Goal: Obtain resource: Download file/media

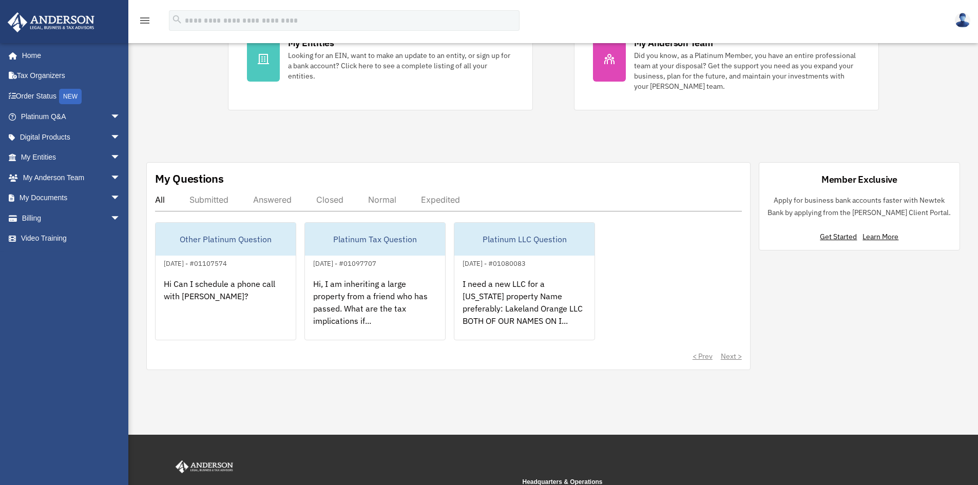
scroll to position [257, 0]
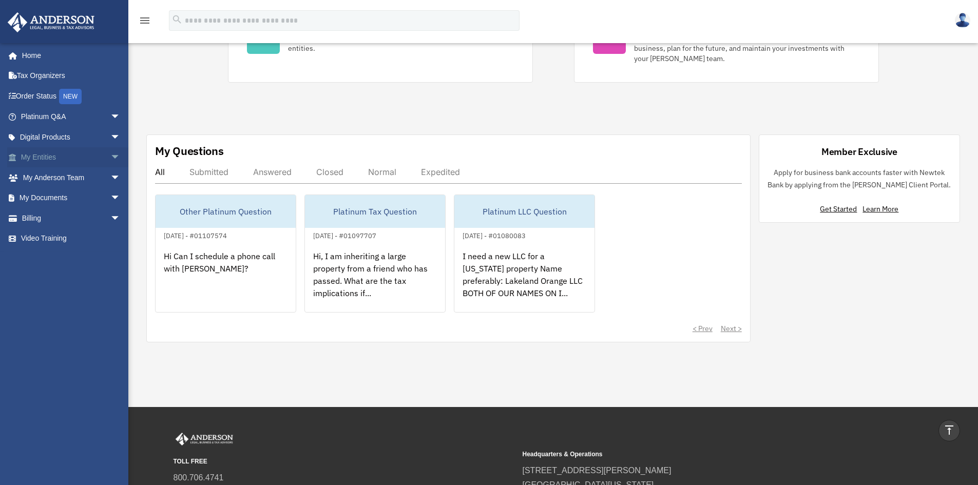
click at [110, 157] on span "arrow_drop_down" at bounding box center [120, 157] width 21 height 21
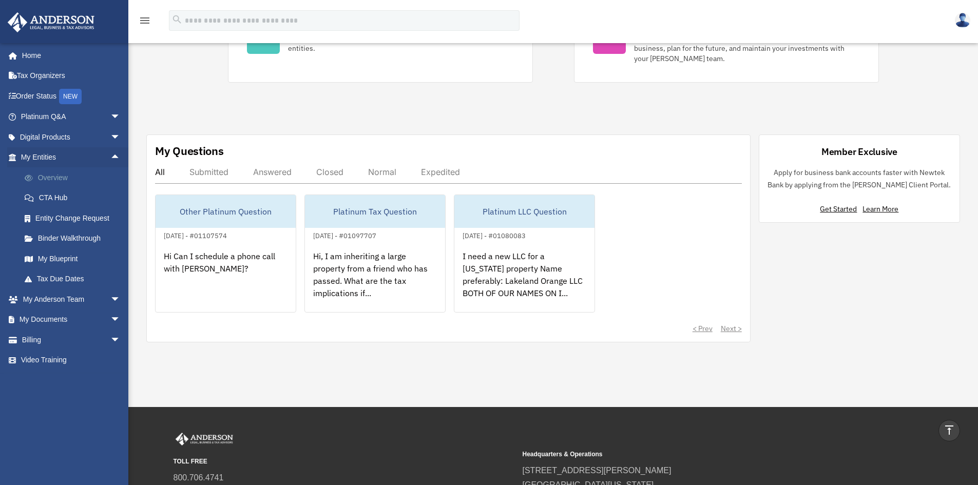
click at [68, 174] on link "Overview" at bounding box center [75, 177] width 122 height 21
click at [58, 178] on link "Overview" at bounding box center [75, 177] width 122 height 21
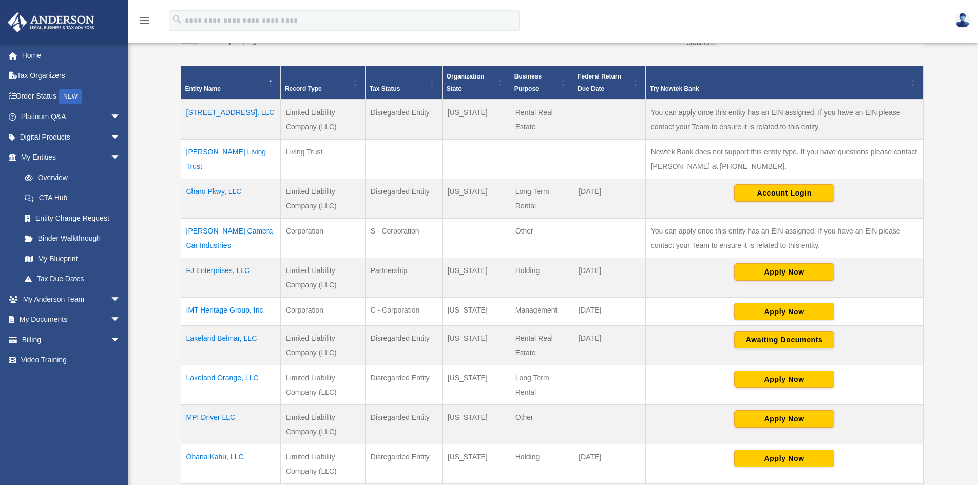
scroll to position [205, 0]
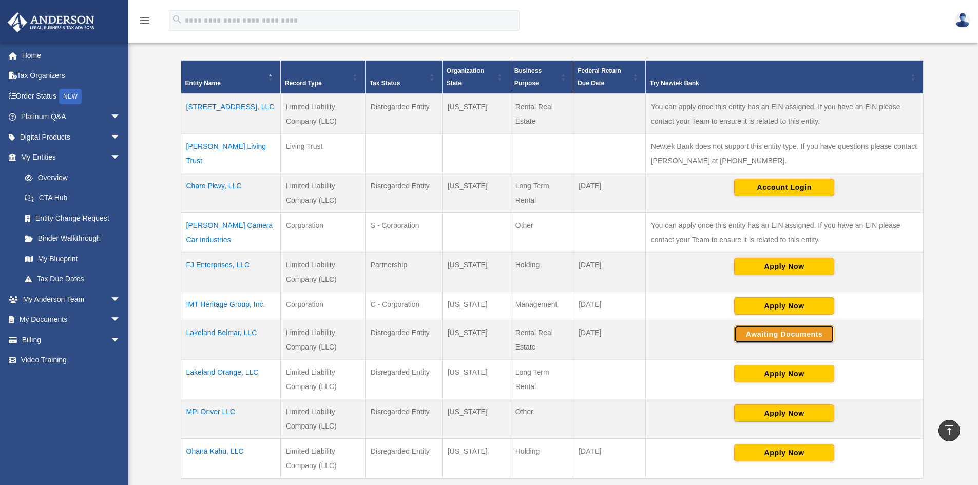
click at [770, 330] on button "Awaiting Documents" at bounding box center [784, 334] width 100 height 17
click at [110, 319] on span "arrow_drop_down" at bounding box center [120, 320] width 21 height 21
click at [56, 343] on link "Box" at bounding box center [75, 340] width 122 height 21
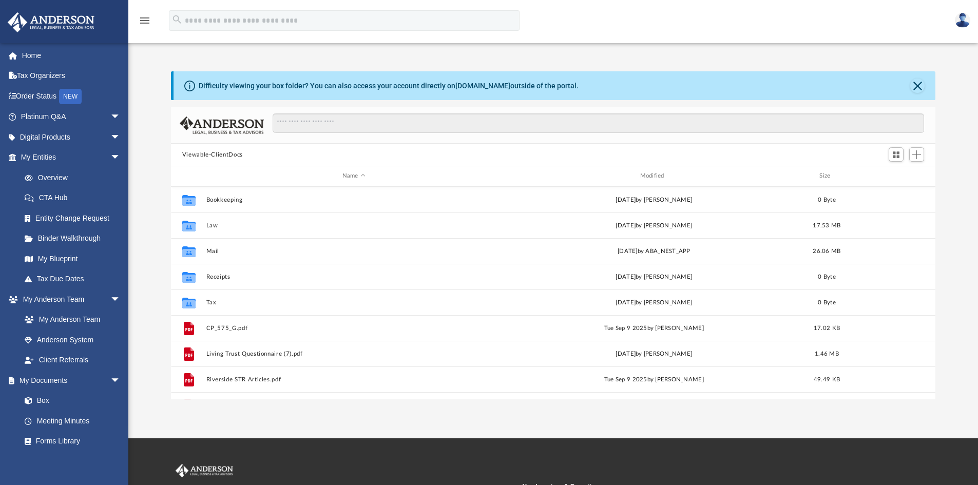
scroll to position [226, 757]
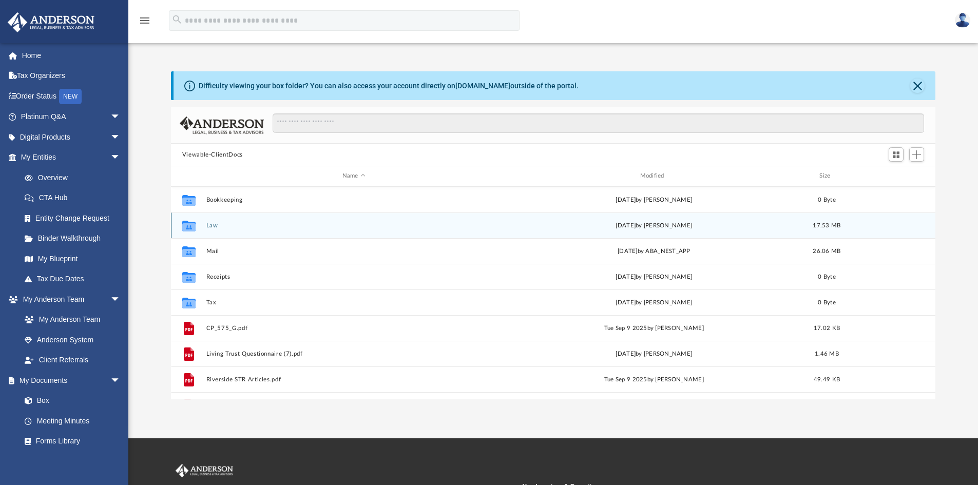
click at [214, 230] on div "Collaborated Folder Law yesterday by Brandi Williamson 17.53 MB" at bounding box center [553, 226] width 765 height 26
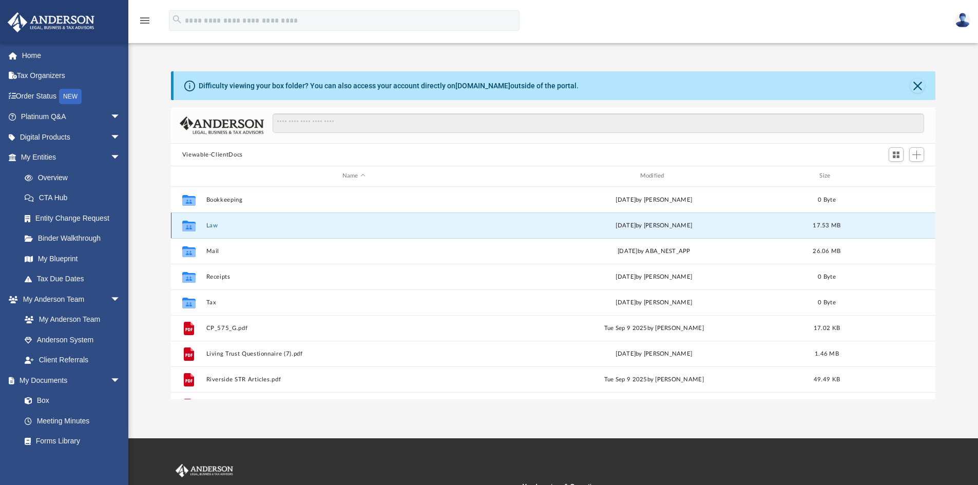
click at [211, 225] on button "Law" at bounding box center [354, 225] width 296 height 7
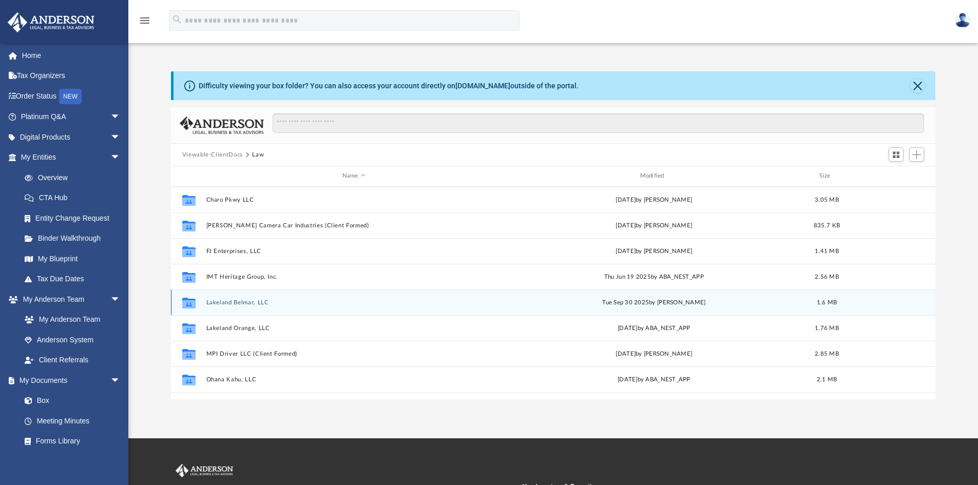
click at [246, 301] on button "Lakeland Belmar, LLC" at bounding box center [354, 302] width 296 height 7
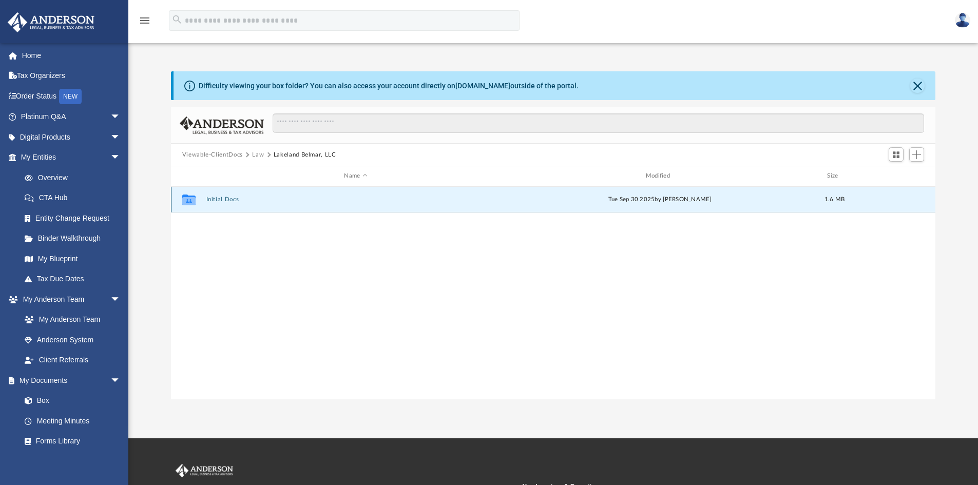
click at [227, 198] on button "Initial Docs" at bounding box center [355, 199] width 299 height 7
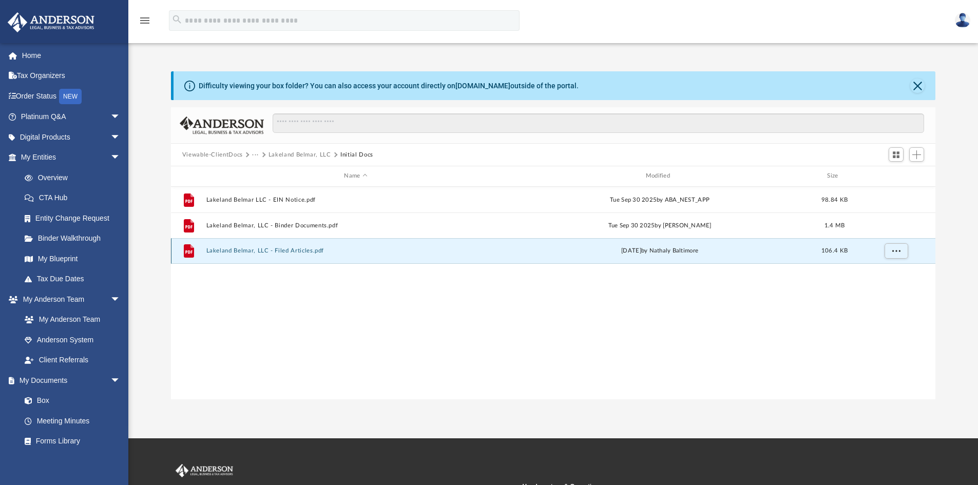
click at [229, 249] on button "Lakeland Belmar, LLC - Filed Articles.pdf" at bounding box center [355, 251] width 299 height 7
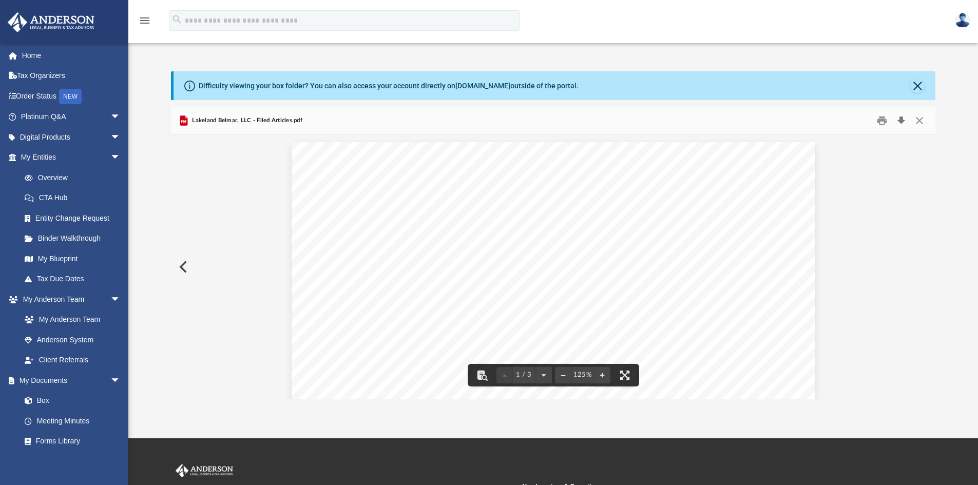
click at [902, 121] on button "Download" at bounding box center [901, 121] width 18 height 16
click at [923, 121] on button "Close" at bounding box center [919, 121] width 18 height 16
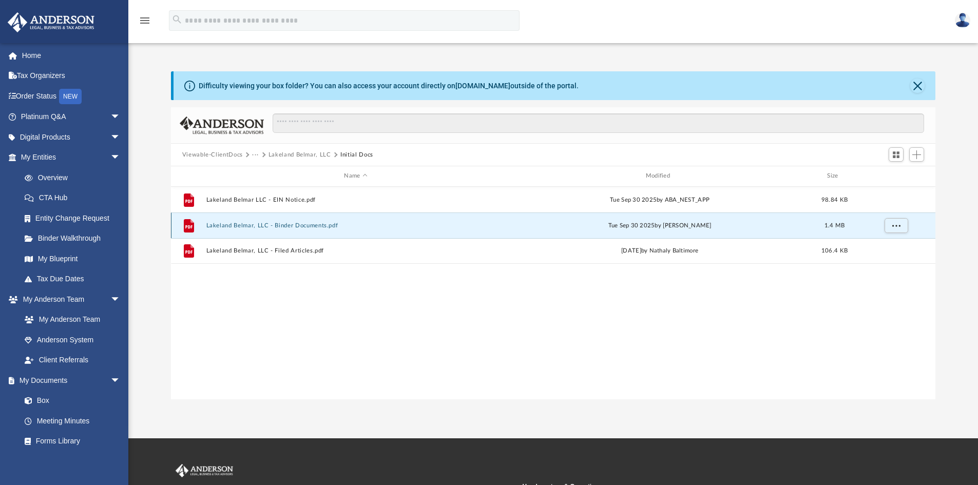
click at [283, 227] on button "Lakeland Belmar, LLC - Binder Documents.pdf" at bounding box center [355, 225] width 299 height 7
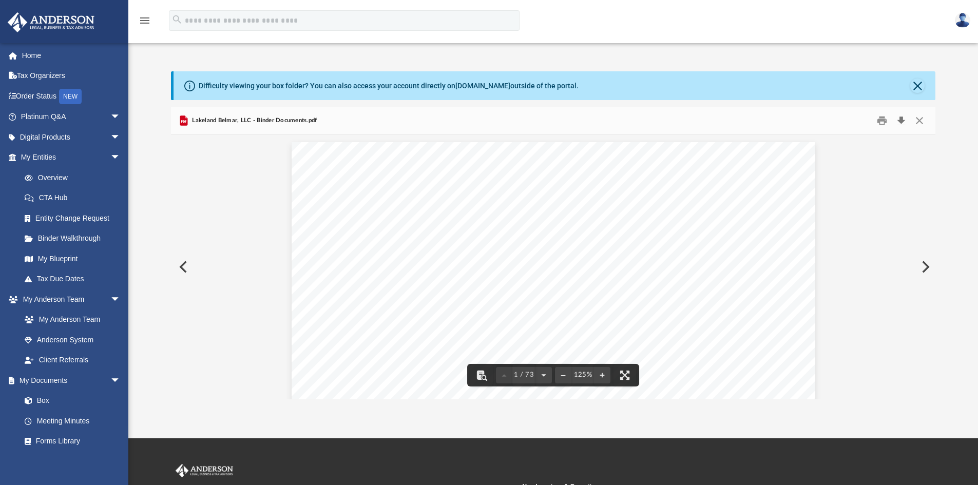
click at [899, 115] on button "Download" at bounding box center [901, 121] width 18 height 16
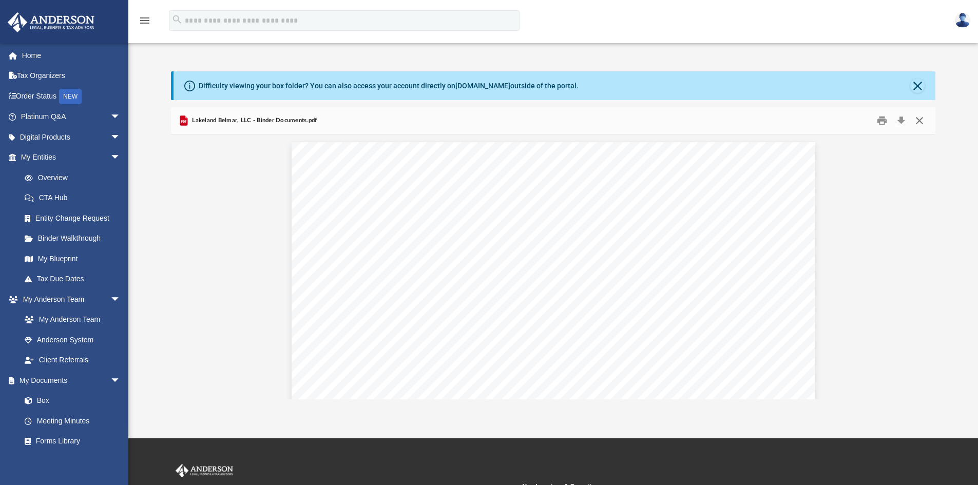
click at [917, 125] on button "Close" at bounding box center [919, 121] width 18 height 16
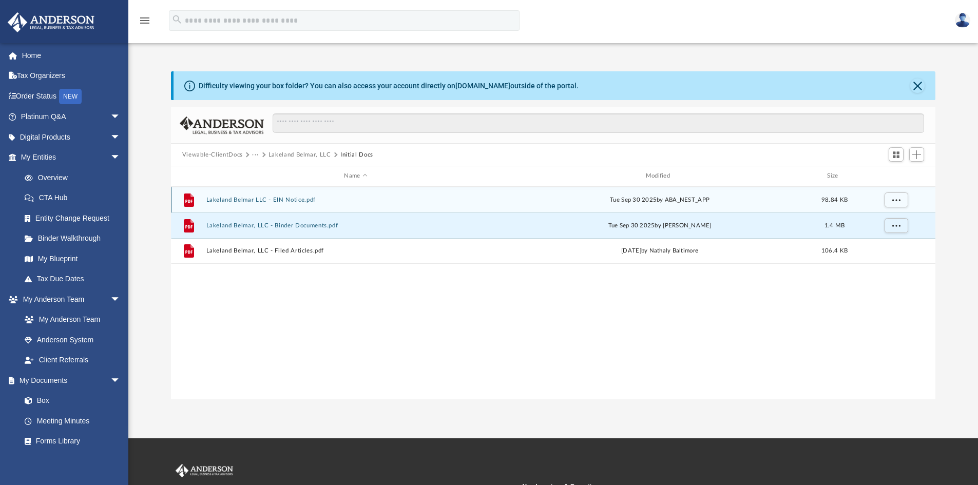
click at [265, 201] on button "Lakeland Belmar LLC - EIN Notice.pdf" at bounding box center [355, 200] width 299 height 7
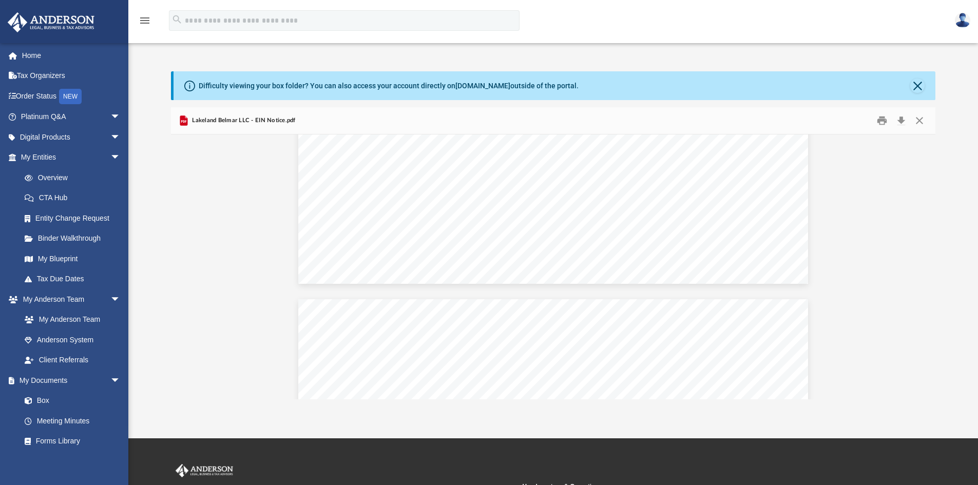
scroll to position [616, 0]
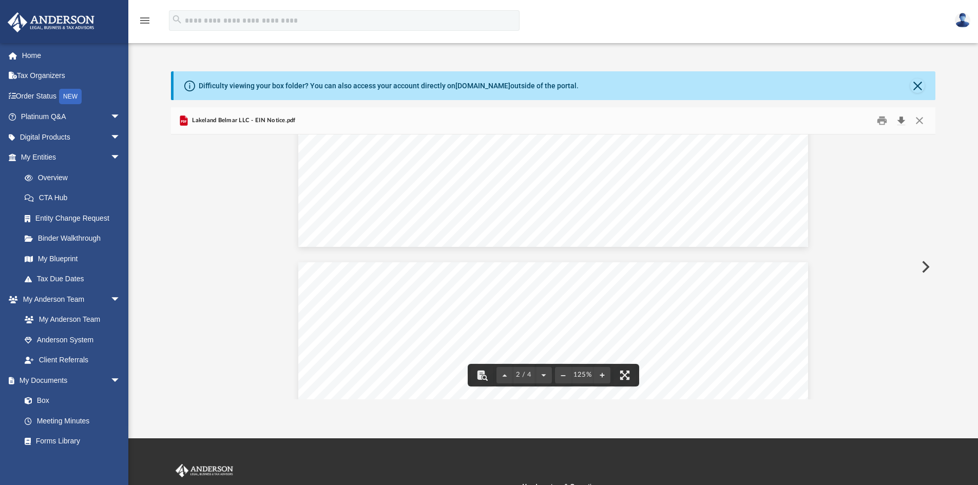
click at [901, 122] on button "Download" at bounding box center [901, 121] width 18 height 16
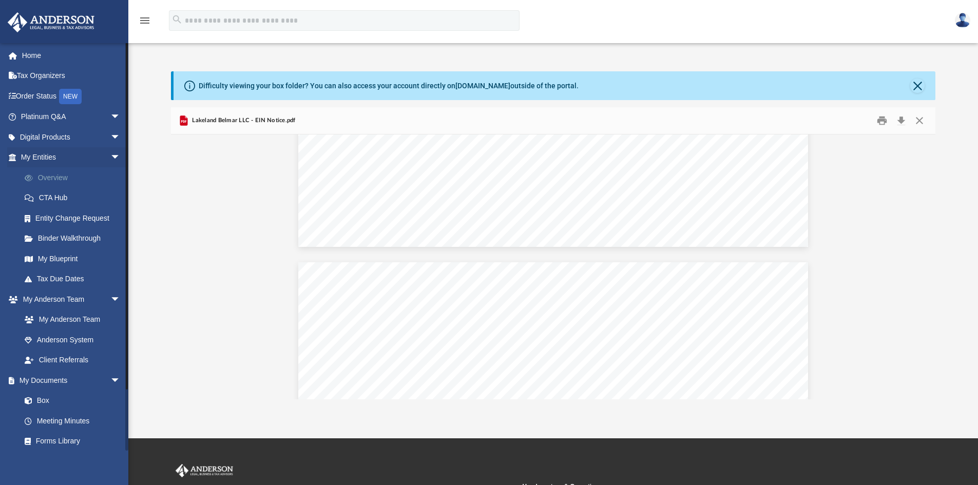
click at [61, 178] on link "Overview" at bounding box center [75, 177] width 122 height 21
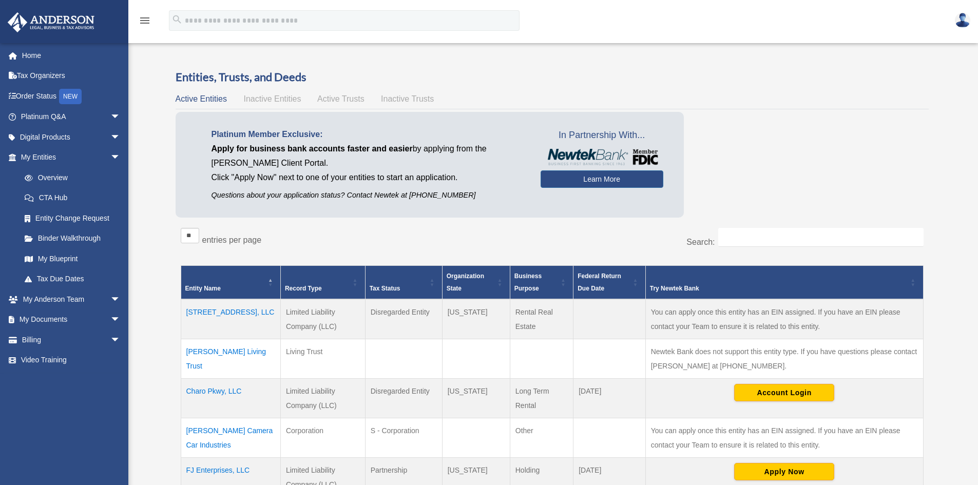
click at [267, 96] on span "Inactive Entities" at bounding box center [272, 98] width 58 height 9
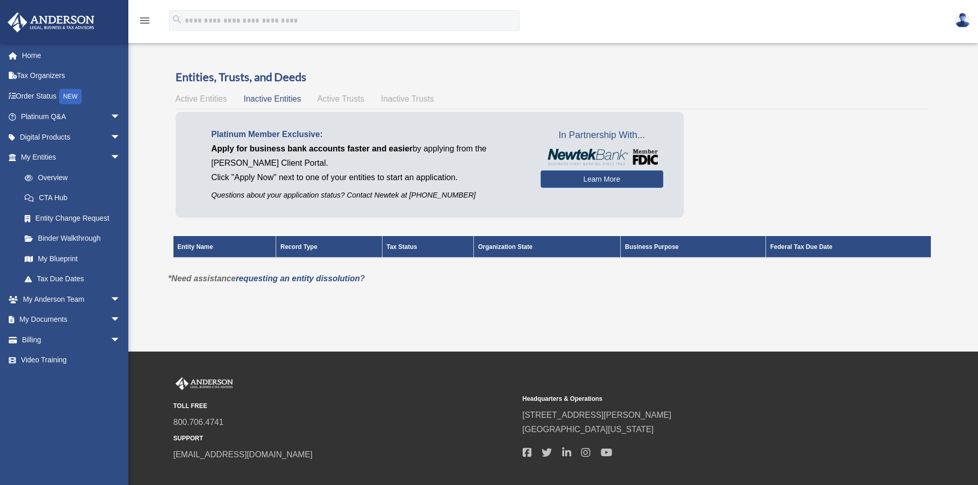
click at [343, 94] on div "Active Entities Inactive Entities Active Trusts Inactive Trusts" at bounding box center [552, 99] width 753 height 14
click at [337, 99] on span "Active Trusts" at bounding box center [340, 98] width 47 height 9
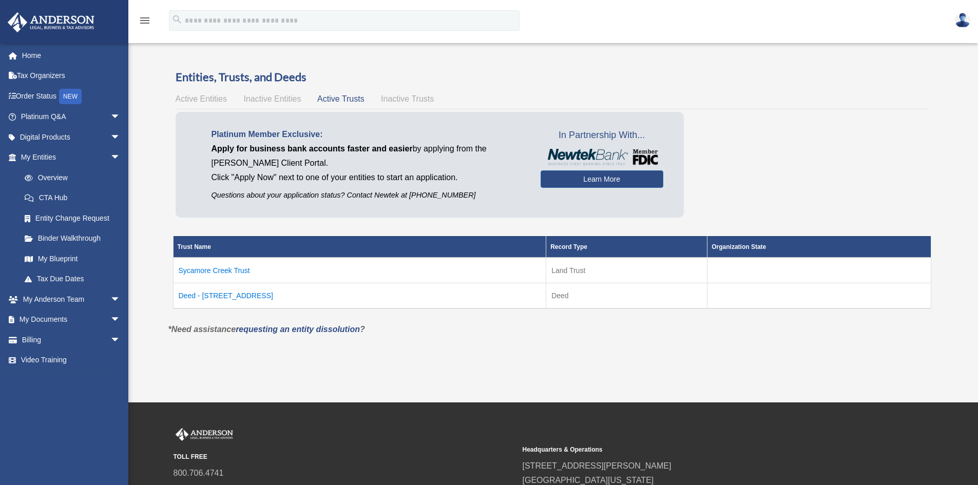
click at [410, 102] on span "Inactive Trusts" at bounding box center [407, 98] width 53 height 9
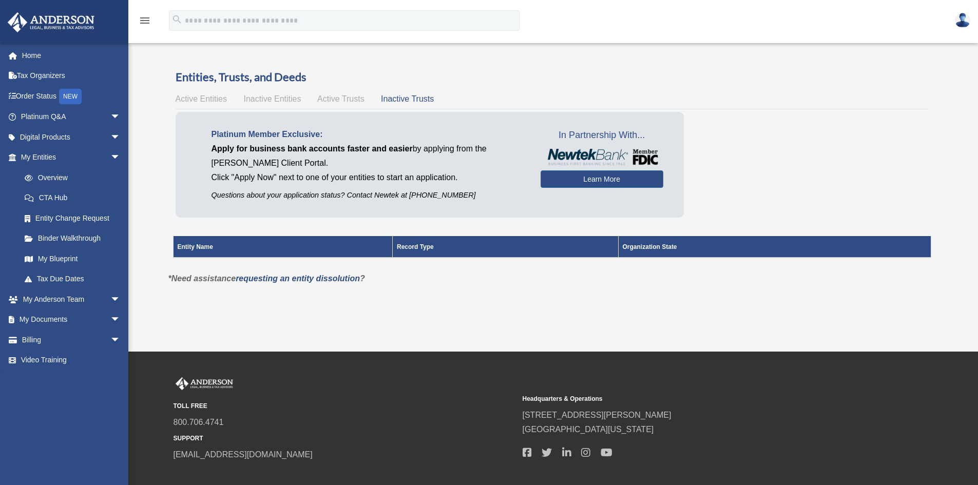
click at [200, 101] on span "Active Entities" at bounding box center [201, 98] width 51 height 9
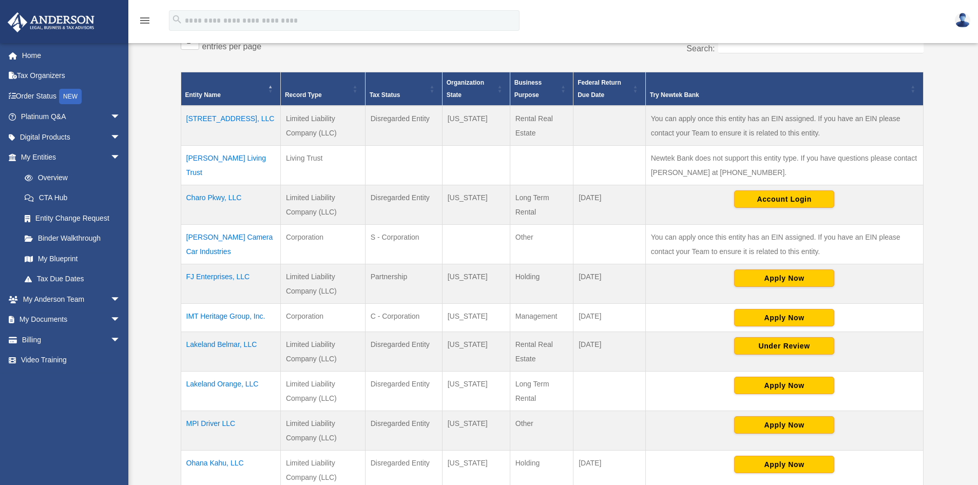
scroll to position [257, 0]
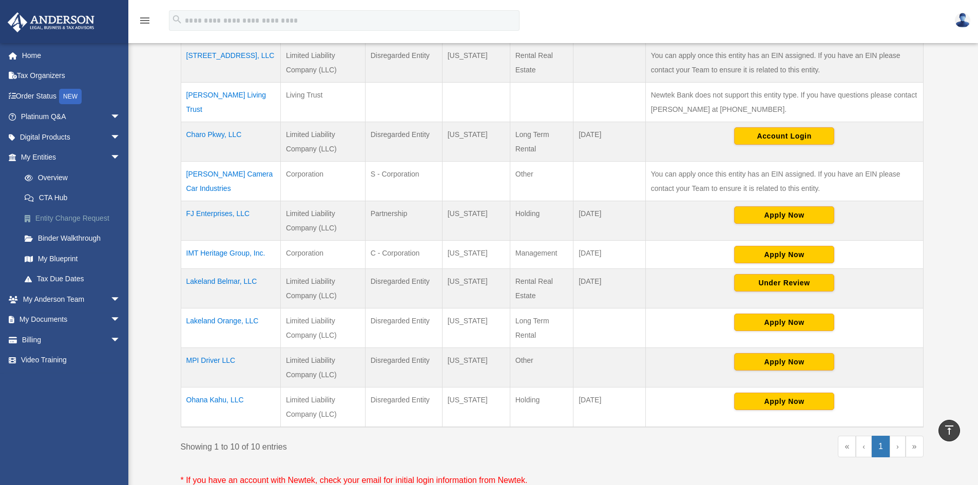
click at [105, 216] on link "Entity Change Request" at bounding box center [75, 218] width 122 height 21
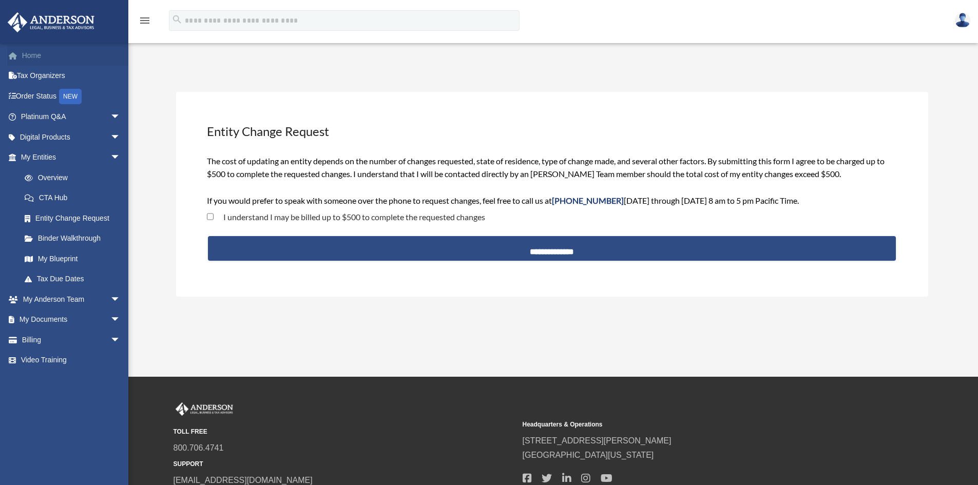
click at [36, 53] on link "Home" at bounding box center [71, 55] width 129 height 21
